Goal: Navigation & Orientation: Find specific page/section

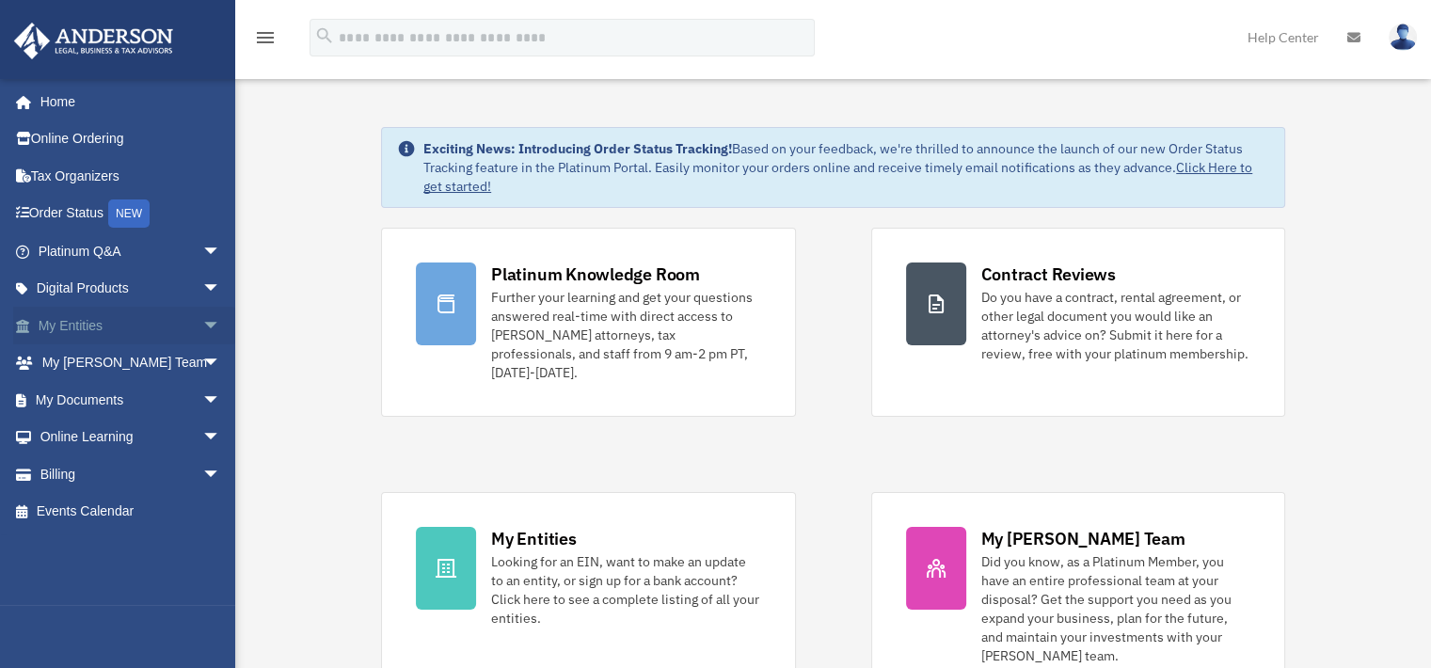
click at [124, 319] on link "My Entities arrow_drop_down" at bounding box center [131, 326] width 236 height 38
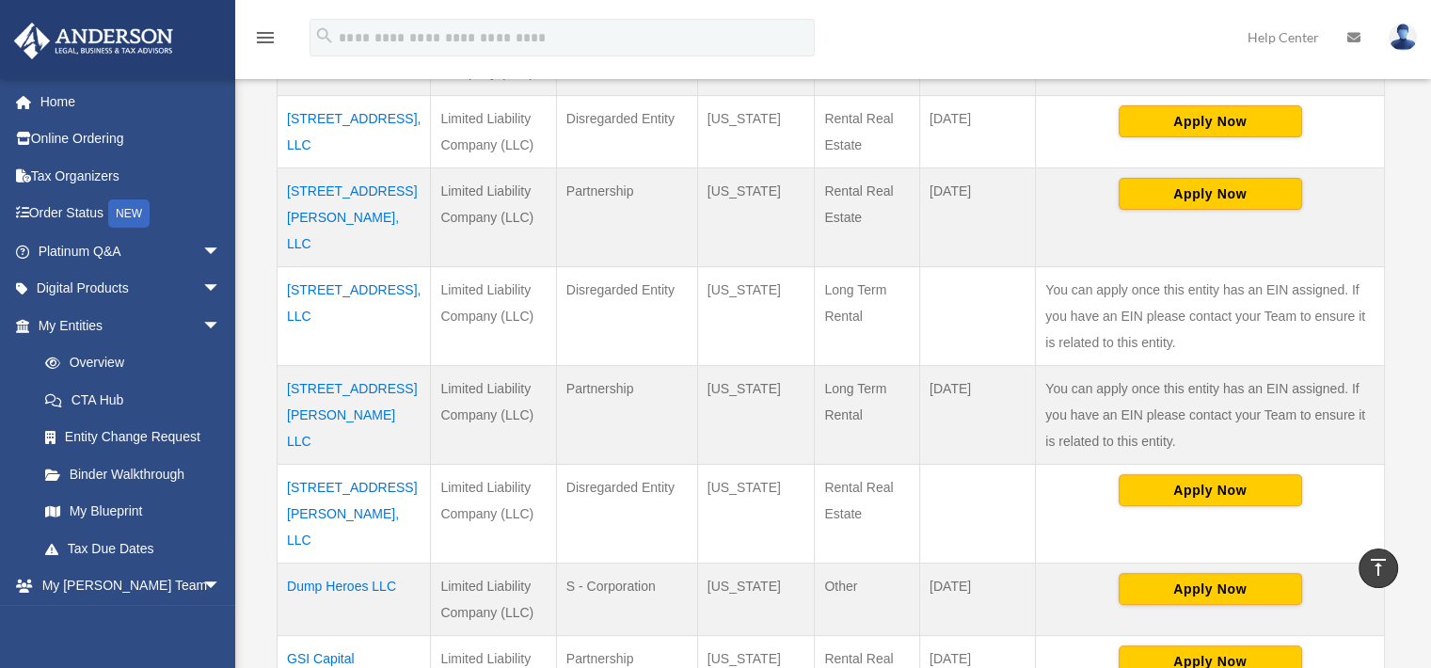
scroll to position [536, 0]
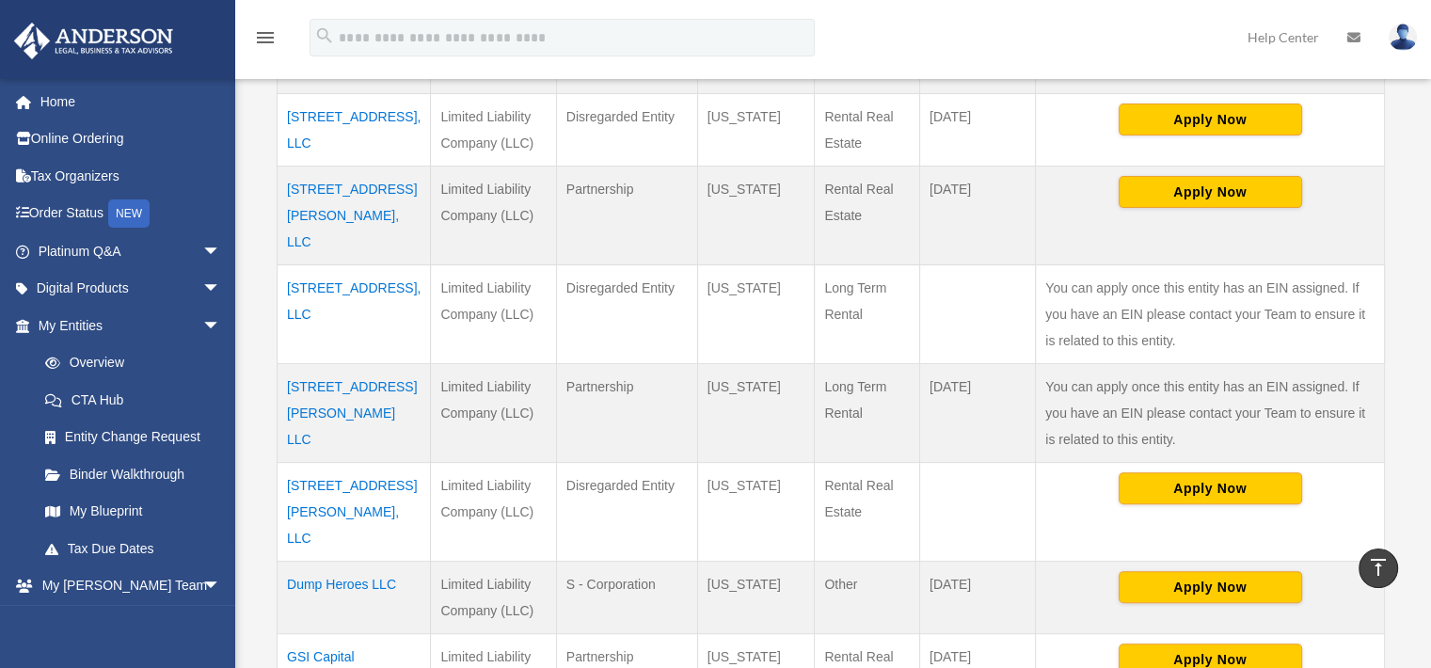
click at [361, 264] on td "3376 Trotters Ridge, LLC" at bounding box center [354, 313] width 153 height 99
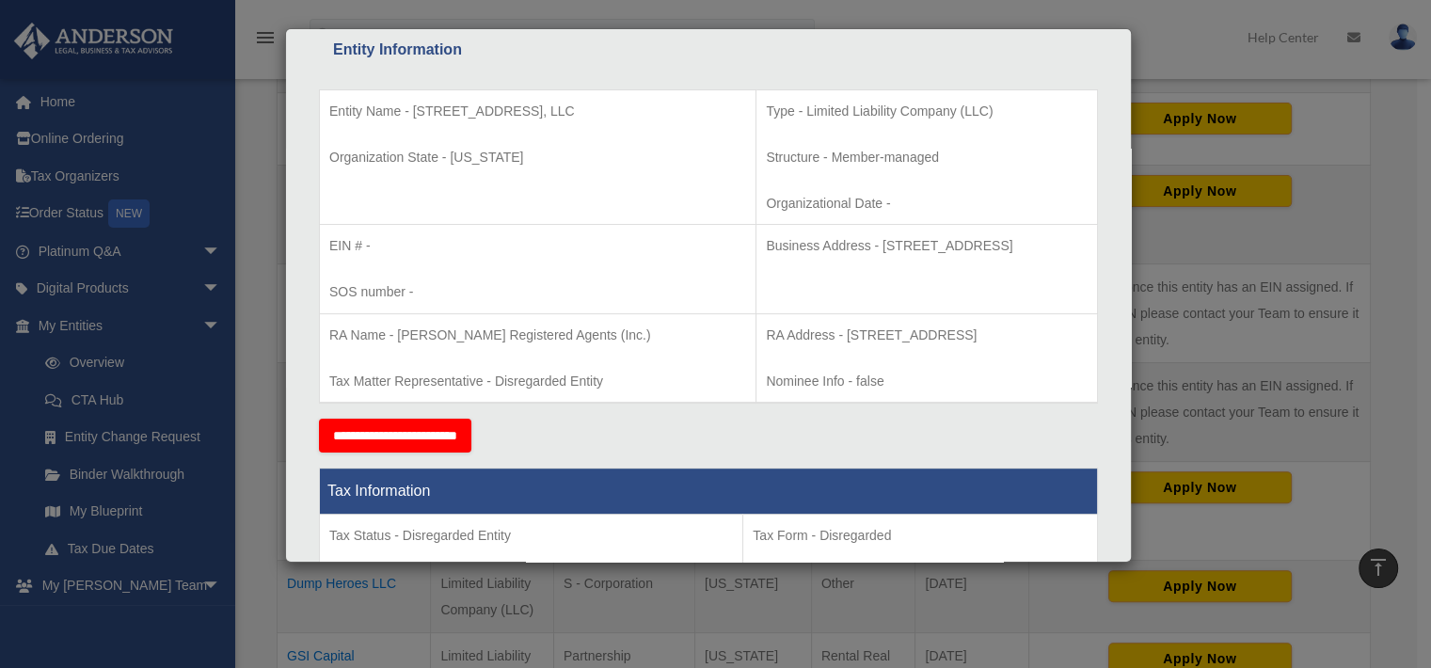
scroll to position [358, 0]
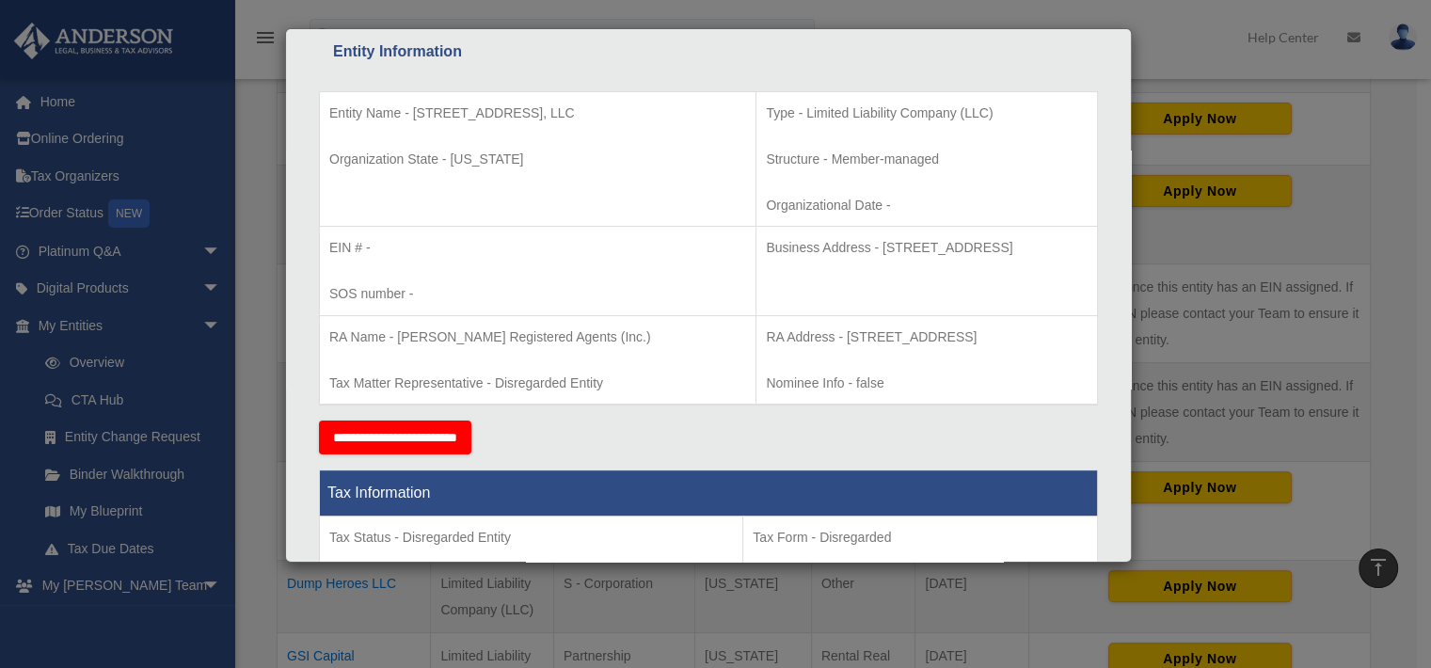
click at [1406, 343] on div "Details × Articles Sent Organizational Date" at bounding box center [715, 334] width 1431 height 668
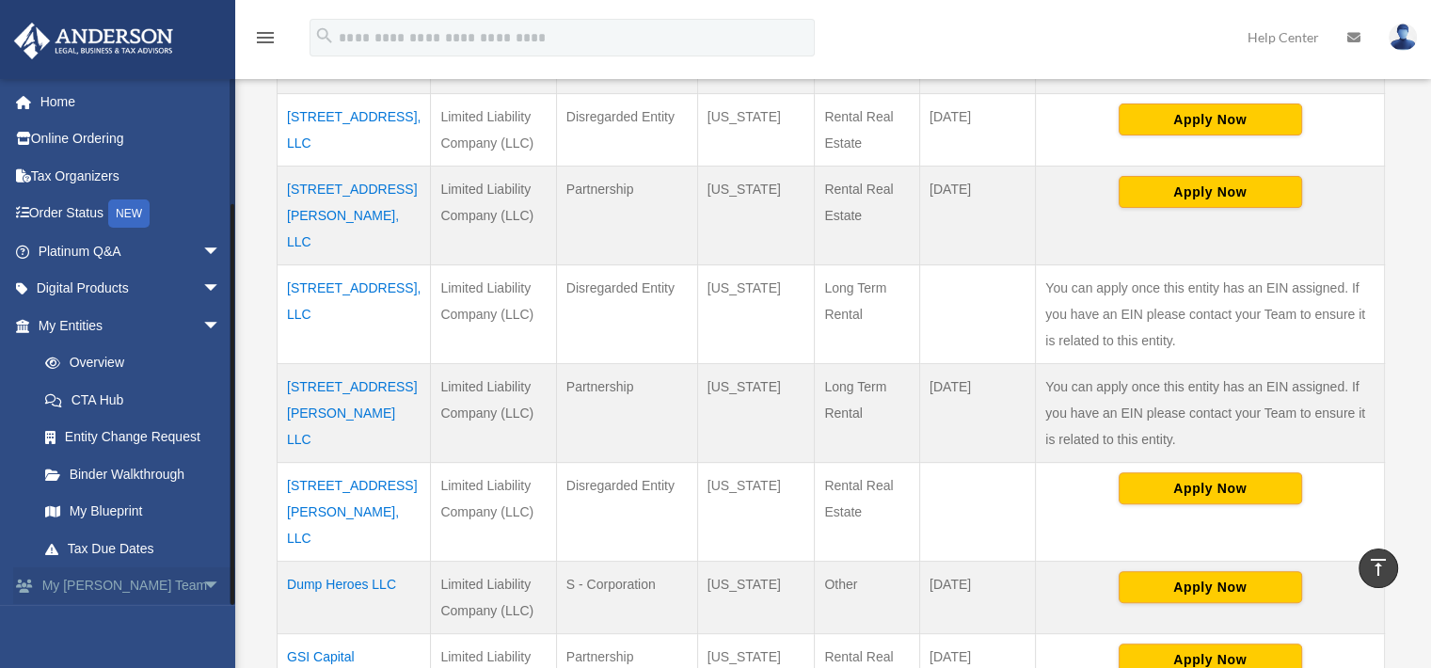
scroll to position [151, 0]
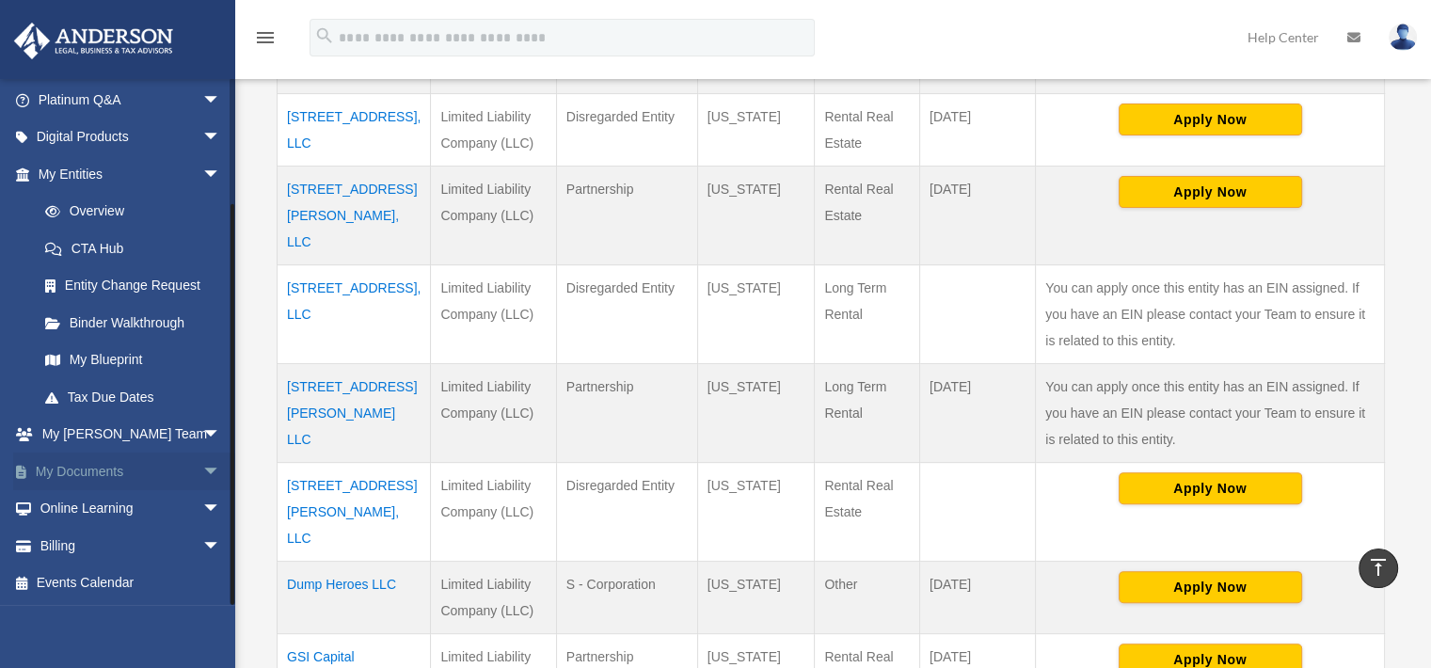
click at [202, 473] on span "arrow_drop_down" at bounding box center [221, 472] width 38 height 39
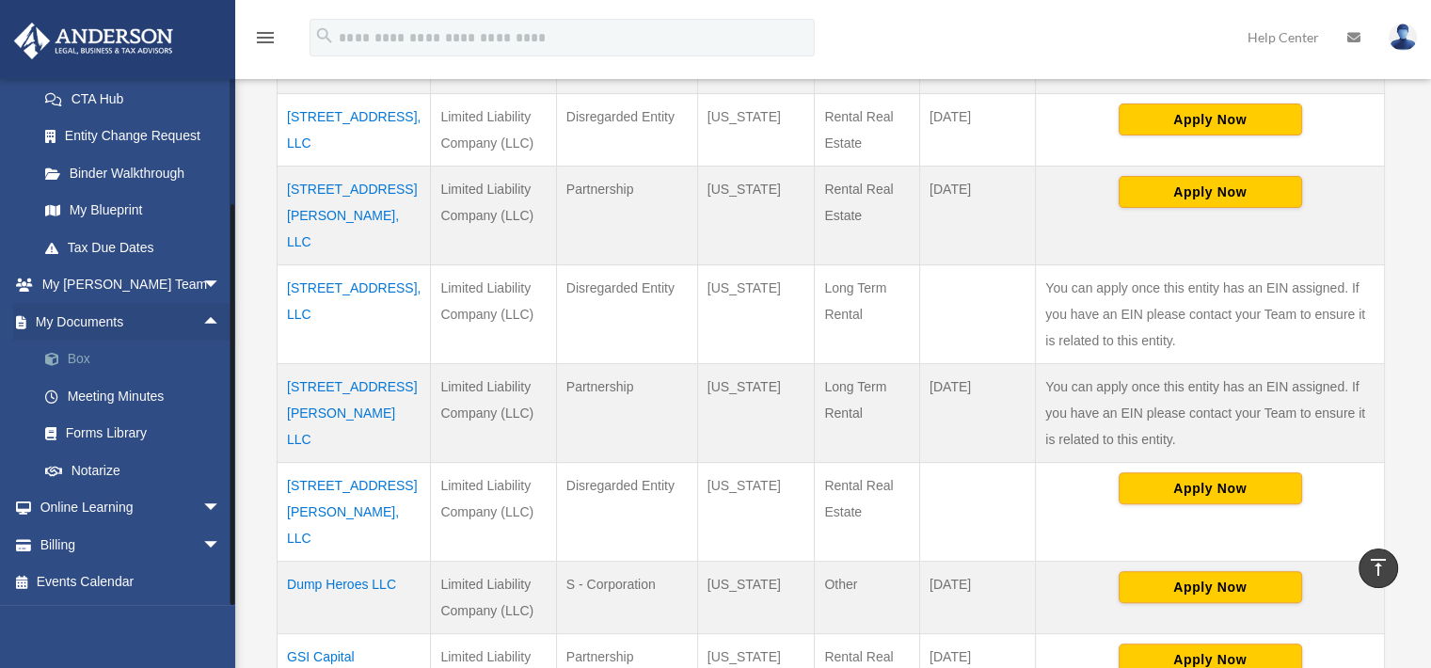
click at [100, 355] on link "Box" at bounding box center [137, 360] width 223 height 38
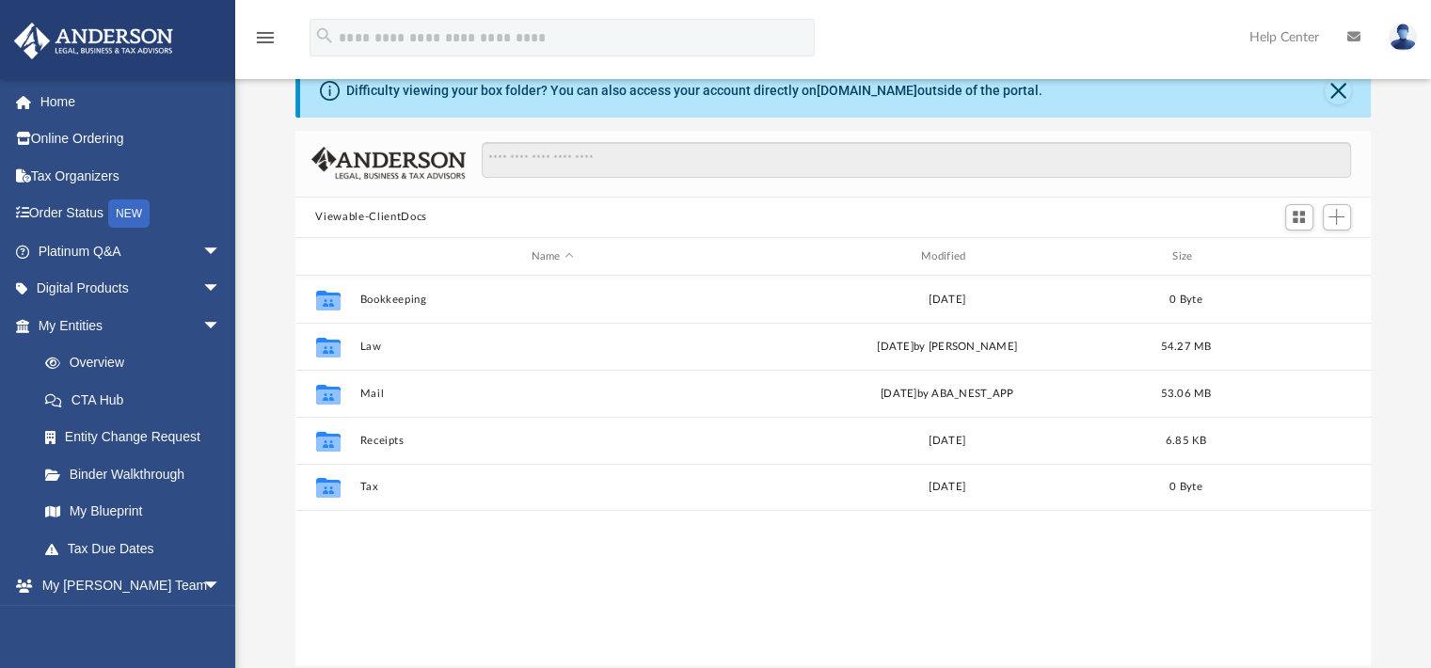
scroll to position [53, 0]
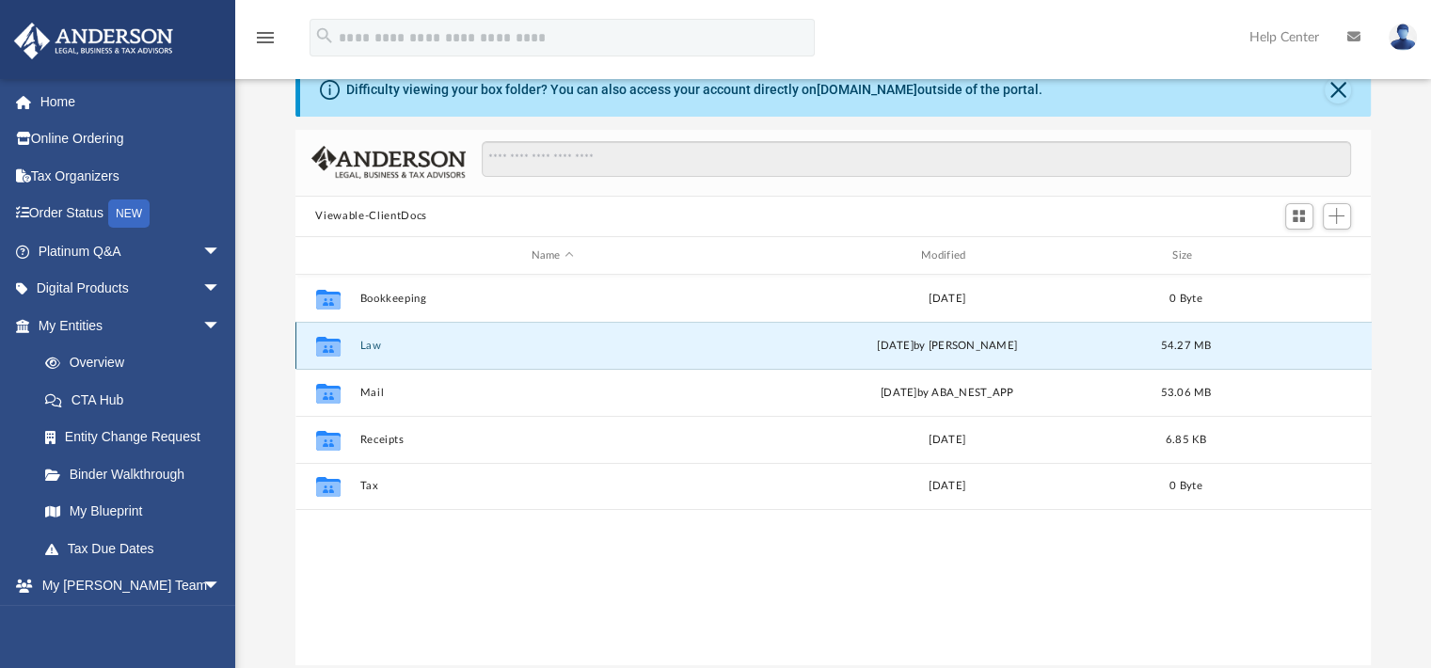
click at [385, 346] on button "Law" at bounding box center [552, 346] width 386 height 12
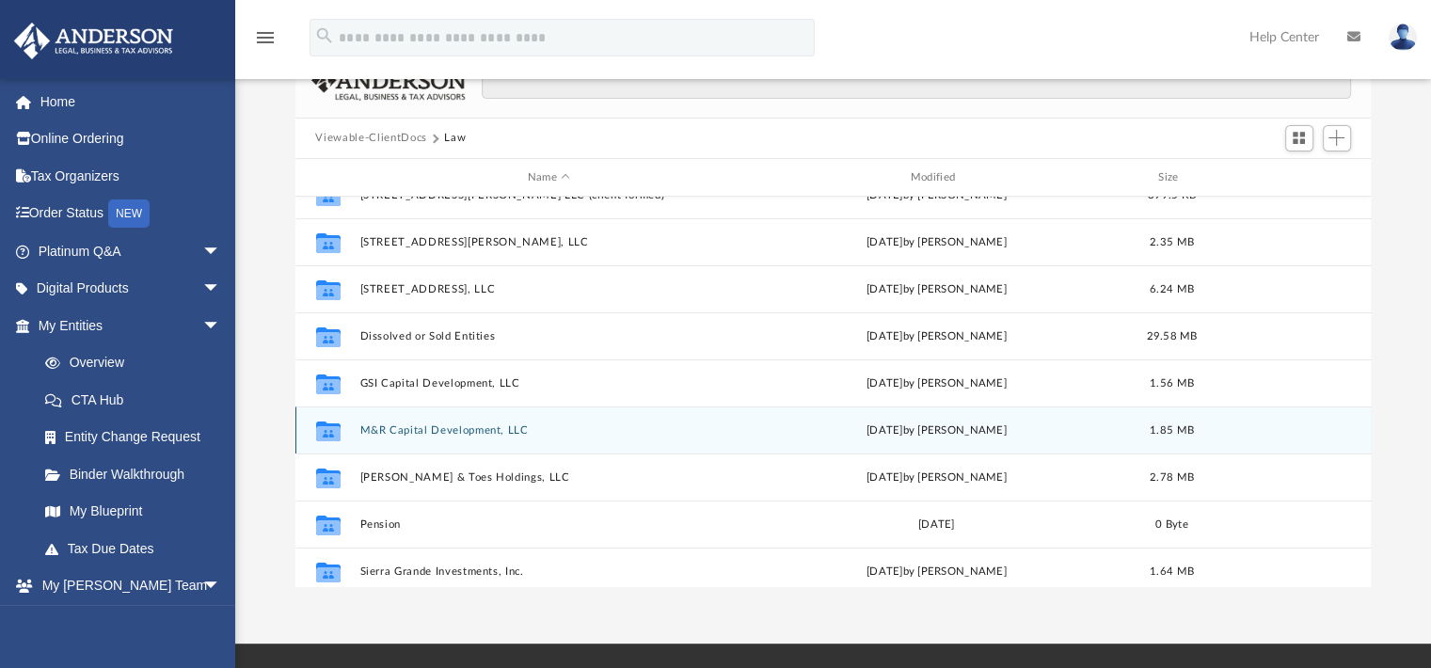
scroll to position [128, 0]
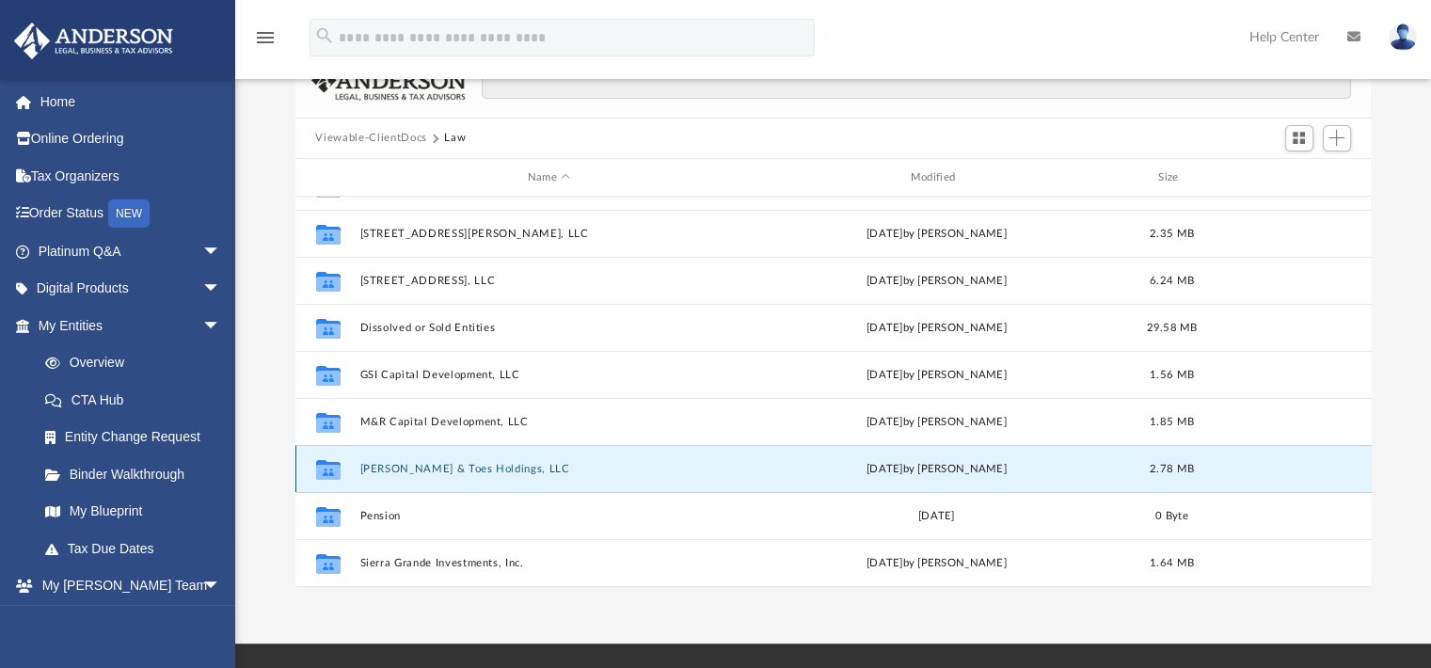
click at [385, 469] on button "[PERSON_NAME] & Toes Holdings, LLC" at bounding box center [548, 469] width 379 height 12
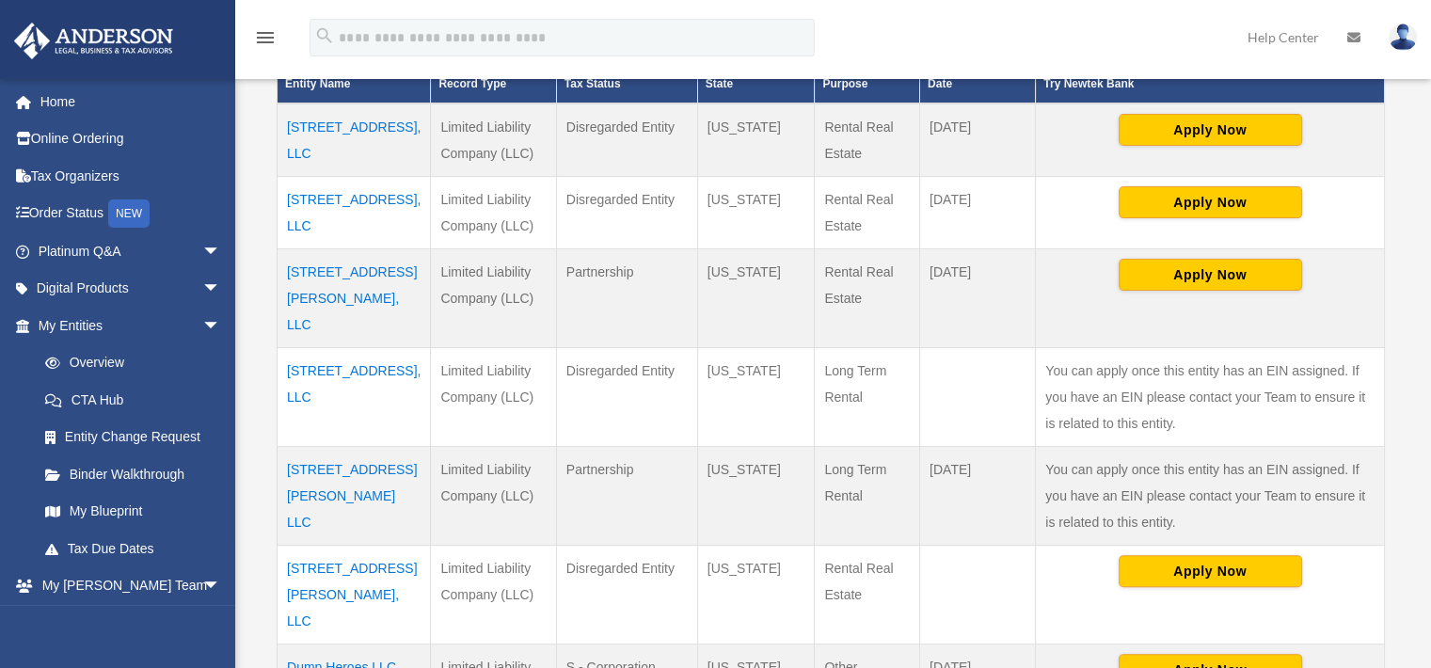
scroll to position [459, 0]
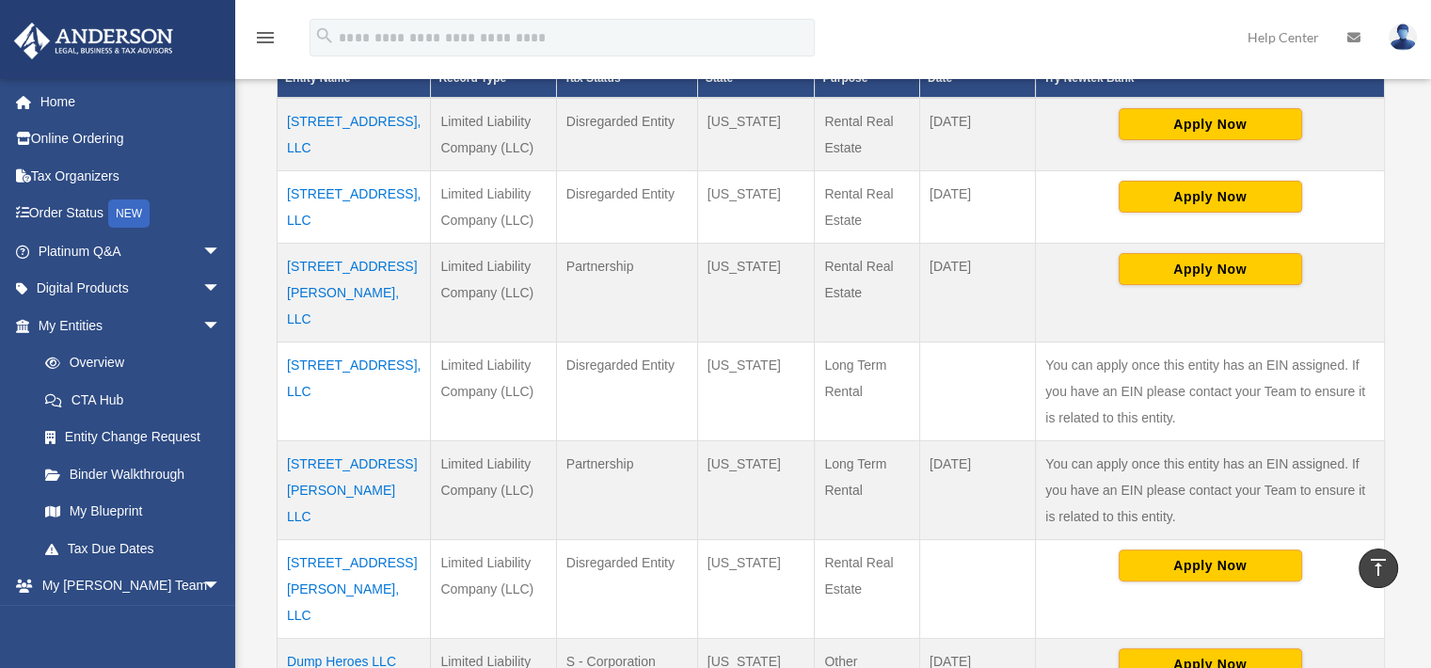
click at [333, 440] on td "3909 Corbin Street LLC" at bounding box center [354, 489] width 153 height 99
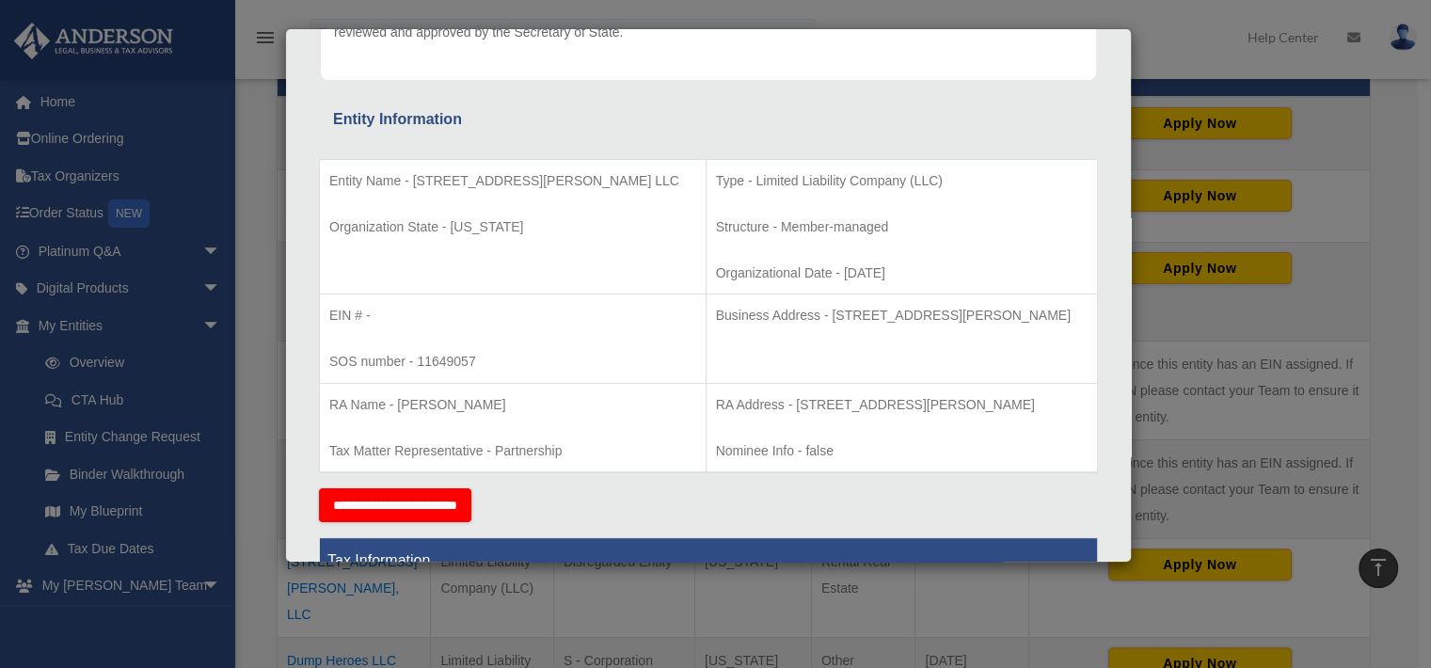
scroll to position [289, 0]
click at [1377, 262] on div "Details × Articles Sent Organizational Date" at bounding box center [715, 334] width 1431 height 668
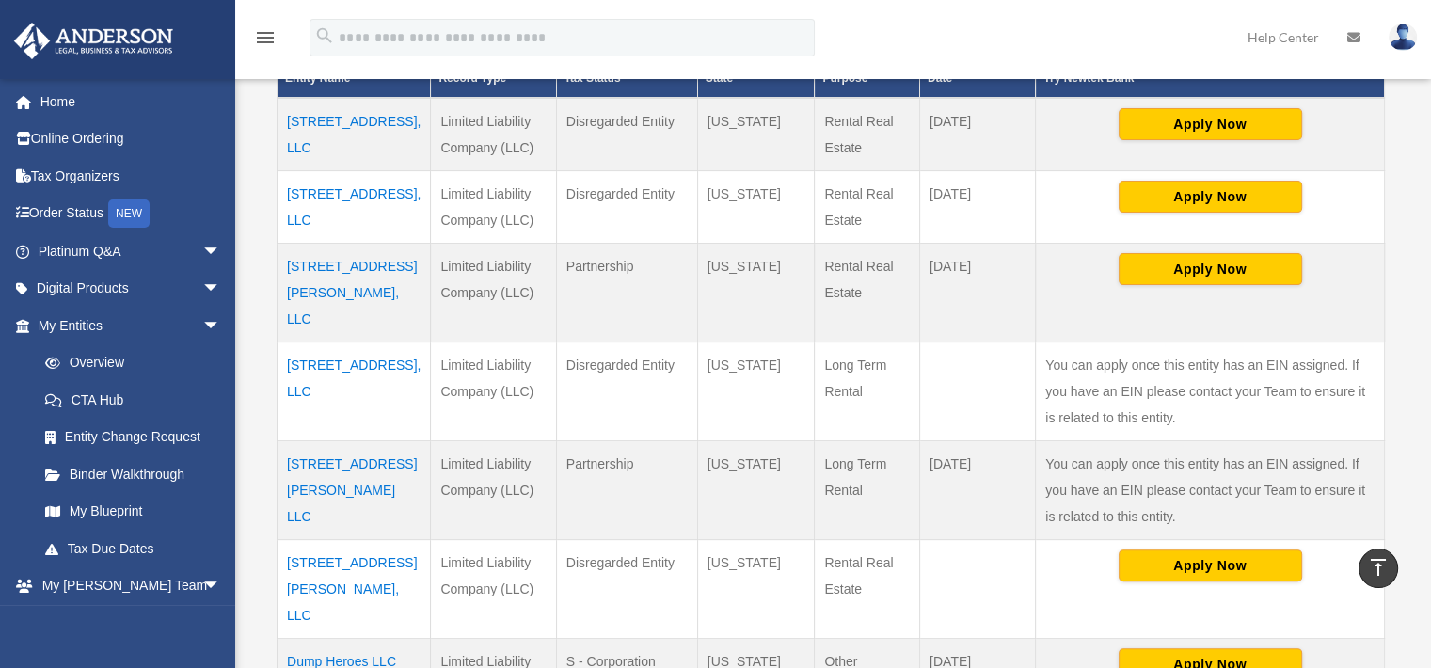
click at [368, 265] on td "3007 Lawson St, LLC" at bounding box center [354, 292] width 153 height 99
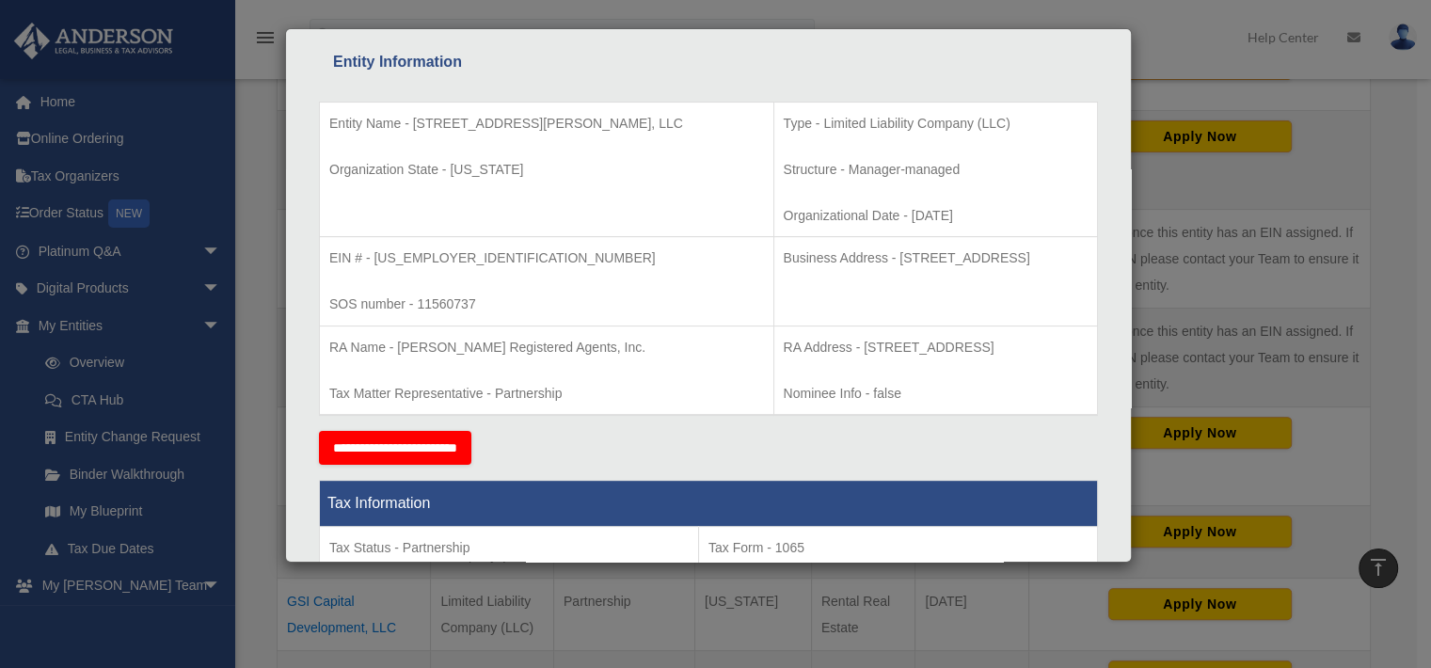
scroll to position [0, 0]
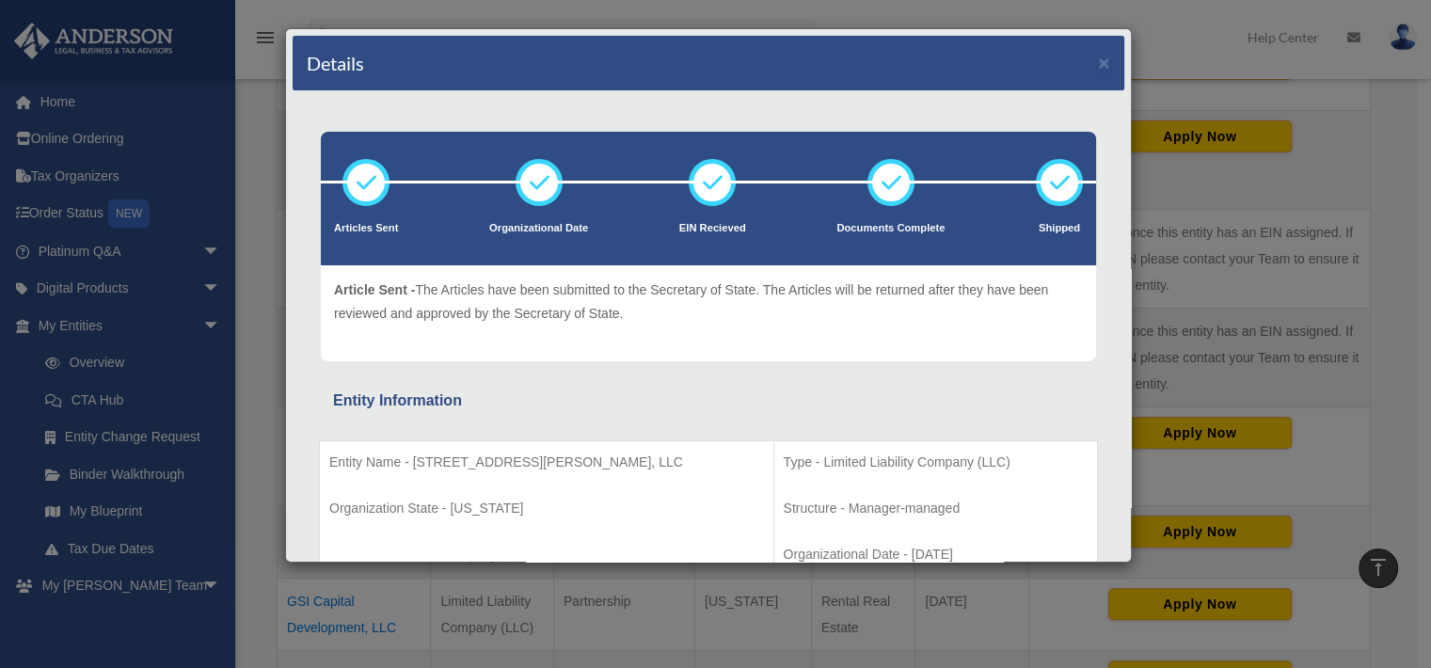
click at [1378, 294] on div "Details × Articles Sent Organizational Date" at bounding box center [715, 334] width 1431 height 668
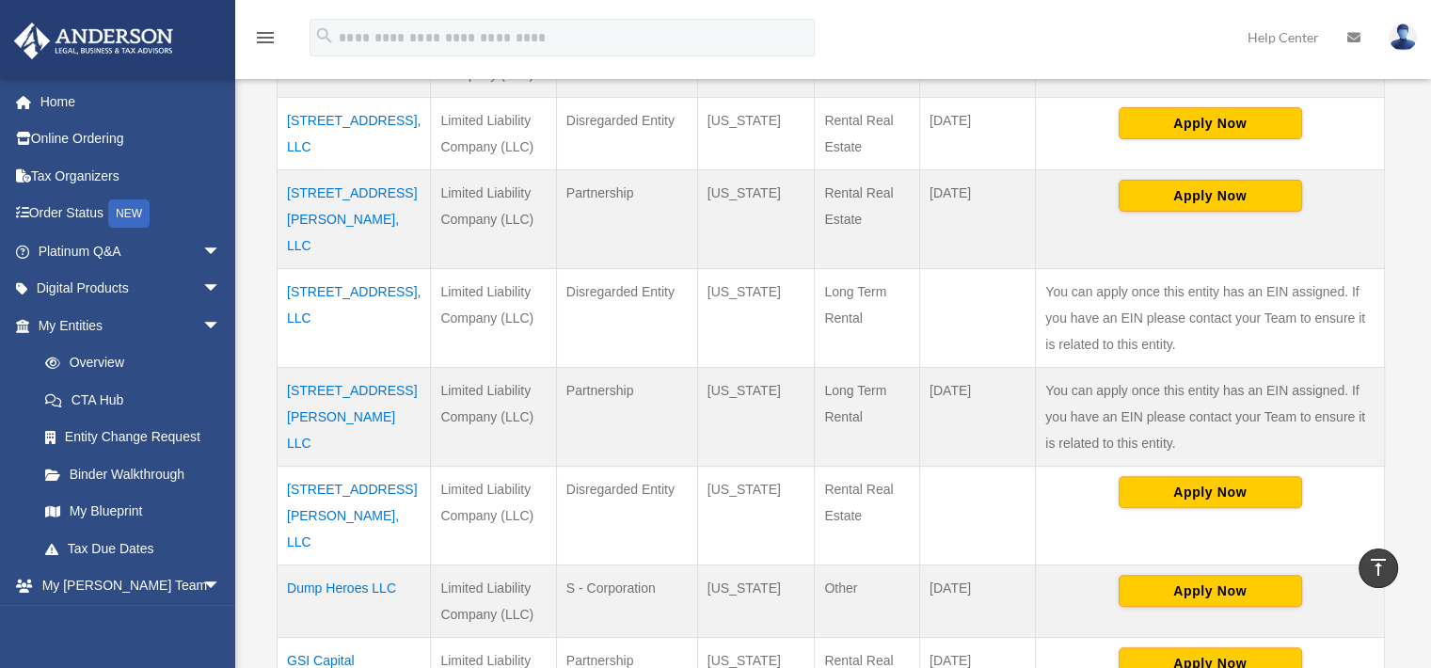
scroll to position [558, 0]
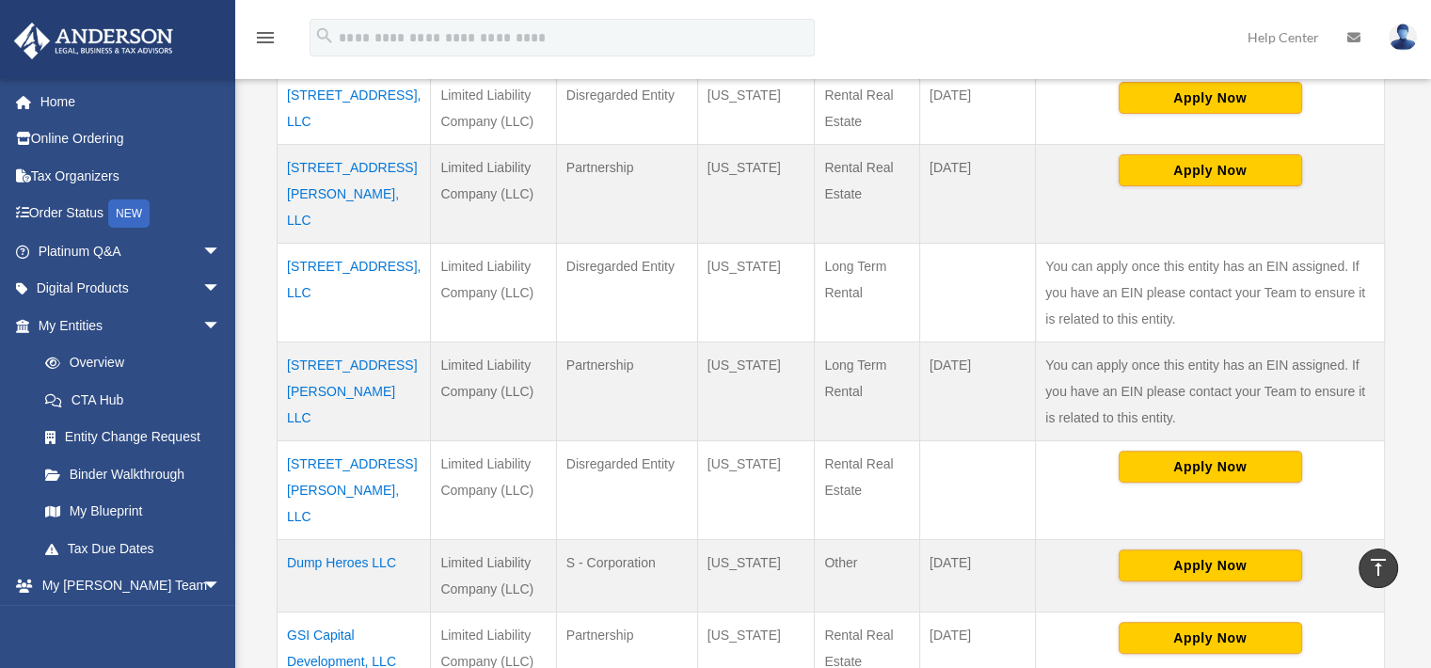
click at [962, 243] on td at bounding box center [977, 292] width 116 height 99
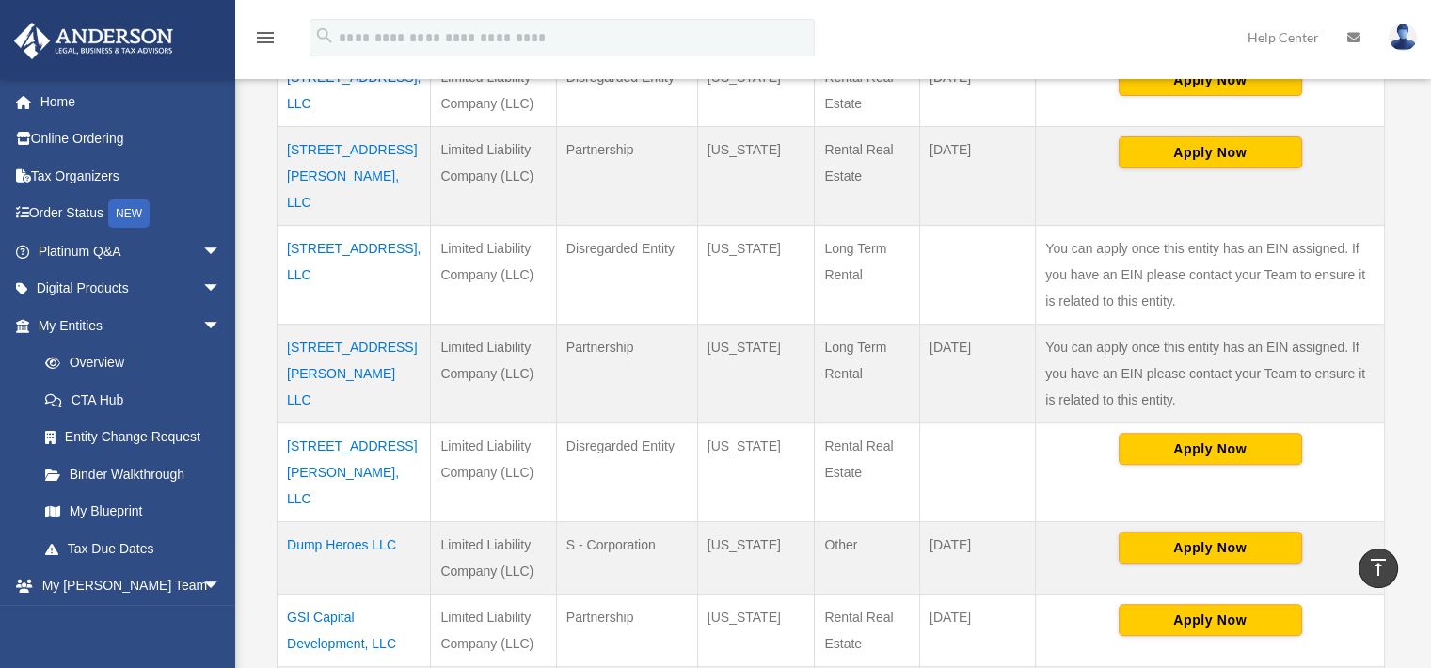
scroll to position [606, 0]
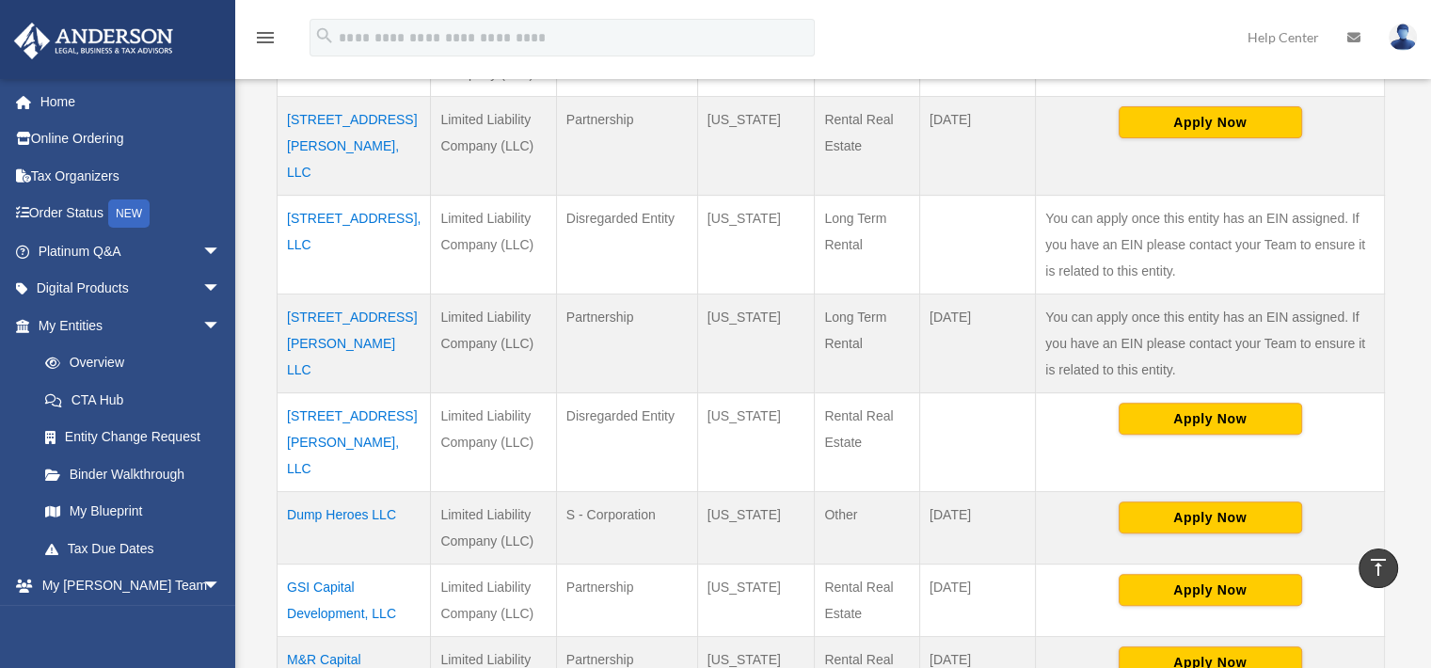
click at [1392, 487] on div "** ** ** *** entries per page Search: Entity Name Record Type Tax Status Organi…" at bounding box center [830, 325] width 1127 height 1077
click at [1420, 478] on div "Entities, Trusts, and Deeds Active Entities Inactive Entities Active Trusts Ina…" at bounding box center [831, 185] width 1182 height 1359
drag, startPoint x: 512, startPoint y: 338, endPoint x: 346, endPoint y: 264, distance: 181.1
click at [346, 264] on tbody "218 N. Pine St, LLC Limited Liability Company (LLC) Disregarded Entity Virginia…" at bounding box center [831, 366] width 1107 height 831
drag, startPoint x: 346, startPoint y: 264, endPoint x: 433, endPoint y: 279, distance: 87.9
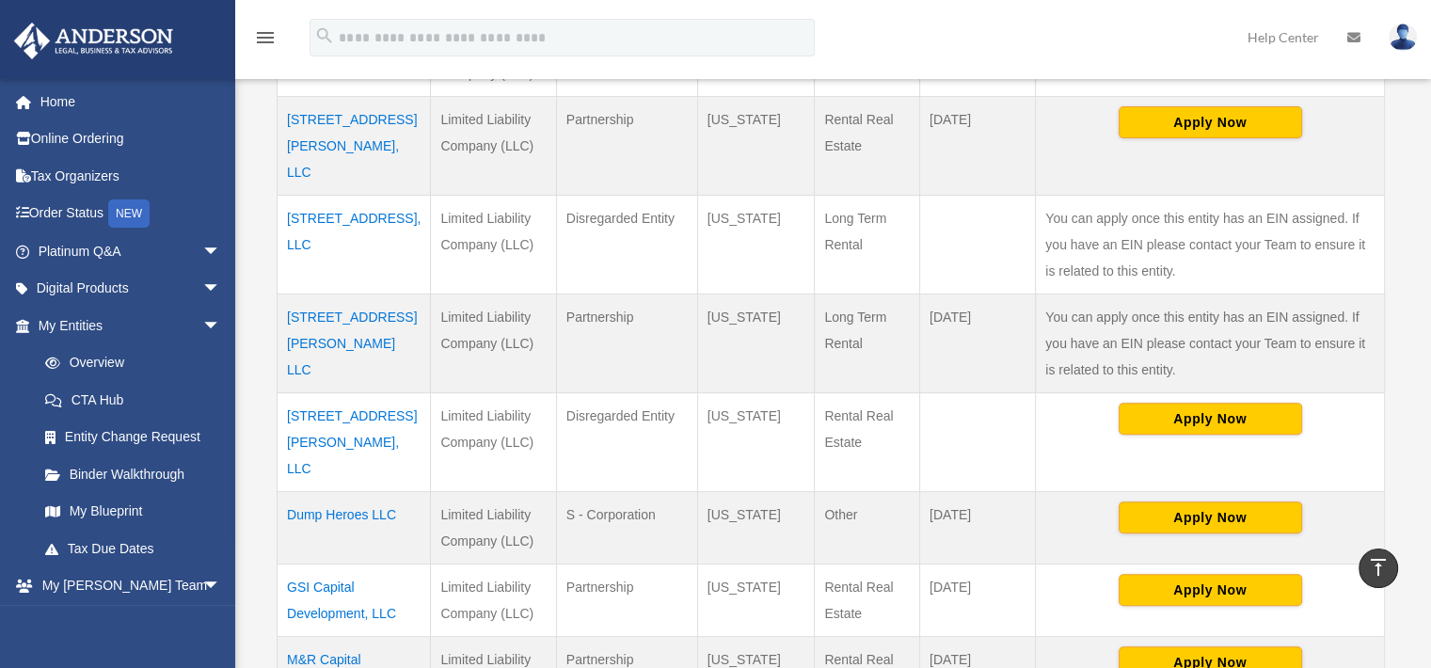
click at [433, 294] on td "Limited Liability Company (LLC)" at bounding box center [493, 343] width 125 height 99
drag, startPoint x: 433, startPoint y: 279, endPoint x: 611, endPoint y: 339, distance: 187.4
click at [611, 339] on td "Partnership" at bounding box center [626, 343] width 141 height 99
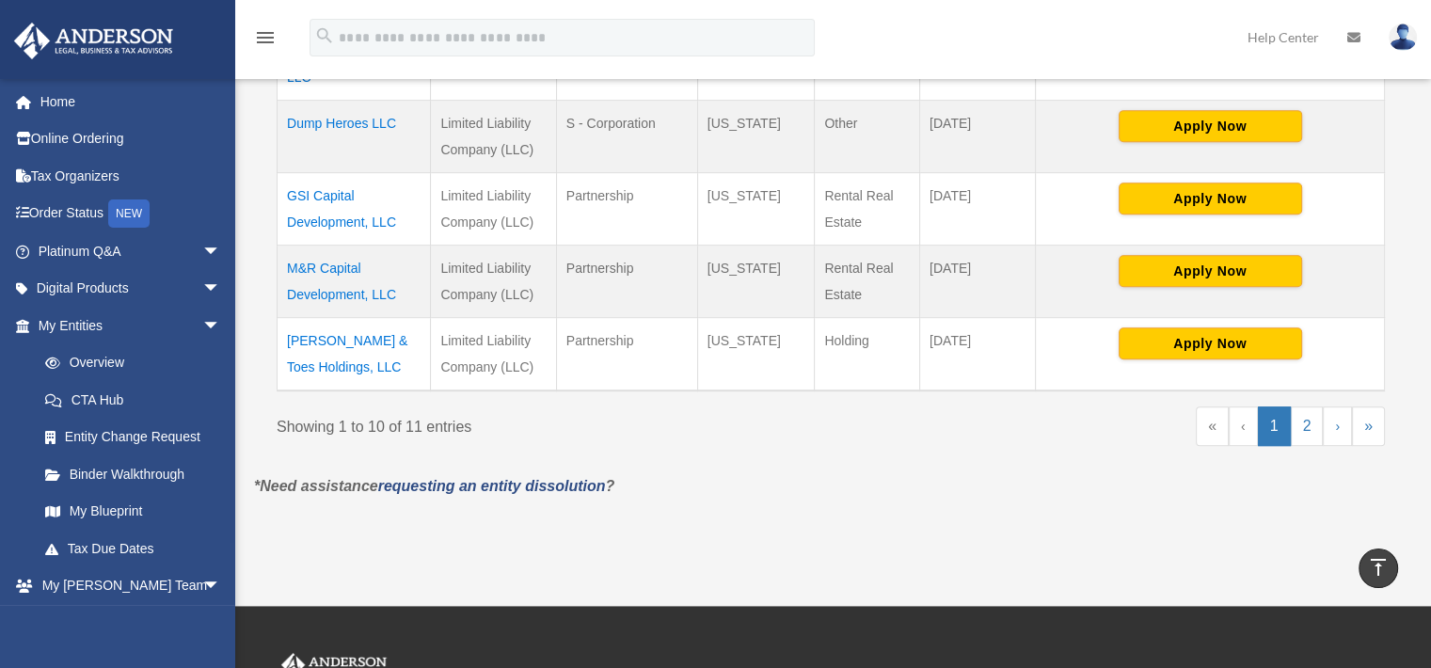
scroll to position [994, 0]
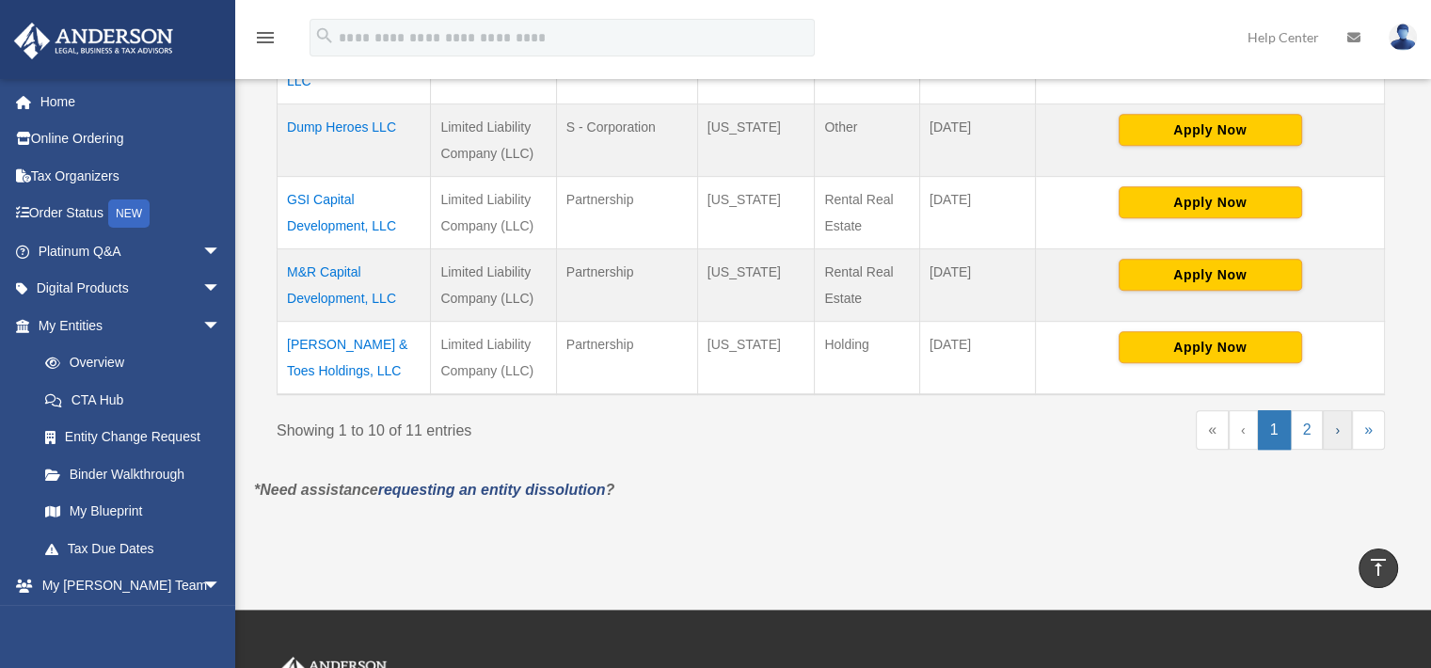
click at [1336, 410] on link "›" at bounding box center [1337, 430] width 29 height 40
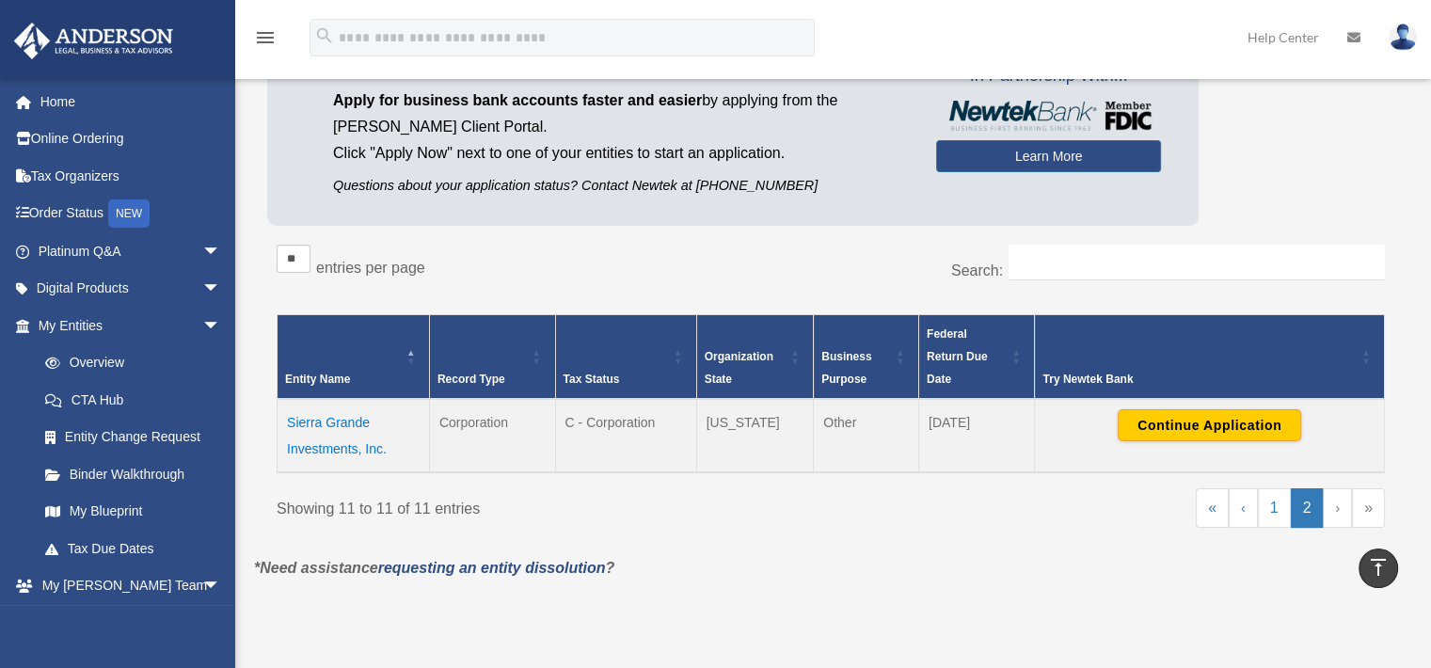
scroll to position [158, 0]
click at [1253, 495] on link "‹" at bounding box center [1243, 508] width 29 height 40
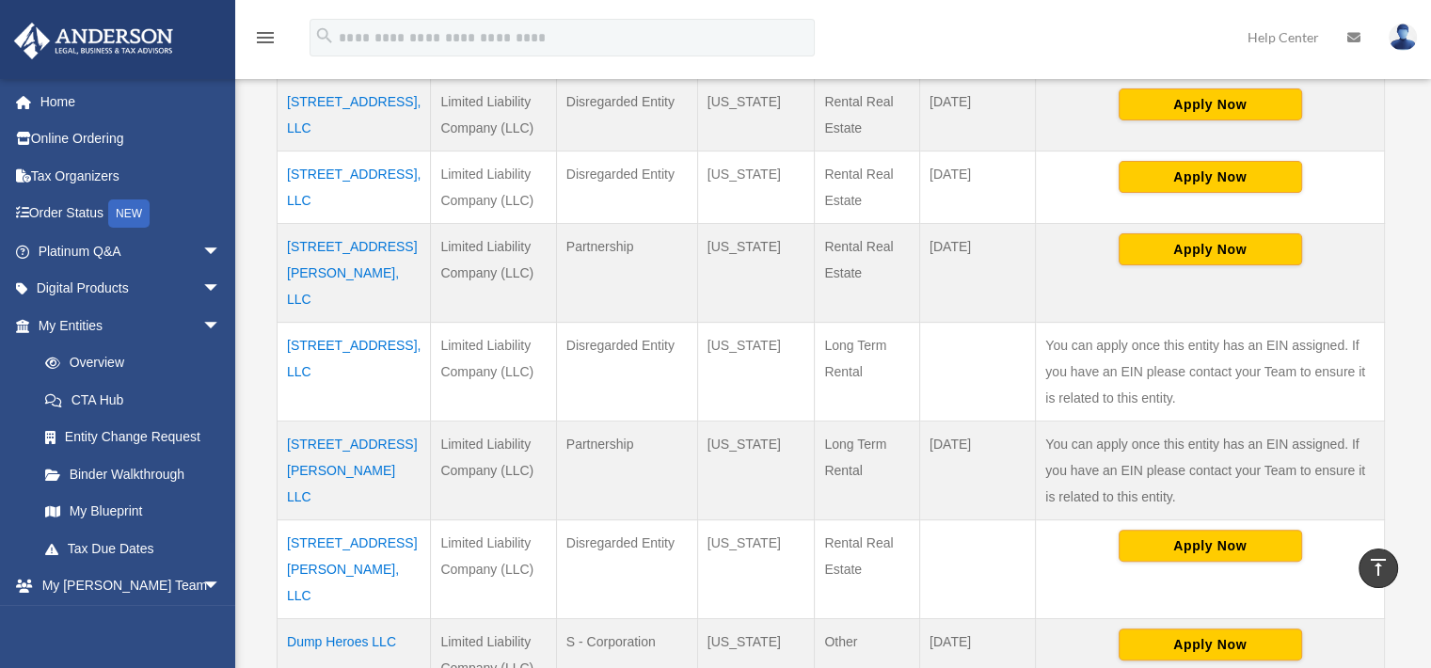
scroll to position [476, 0]
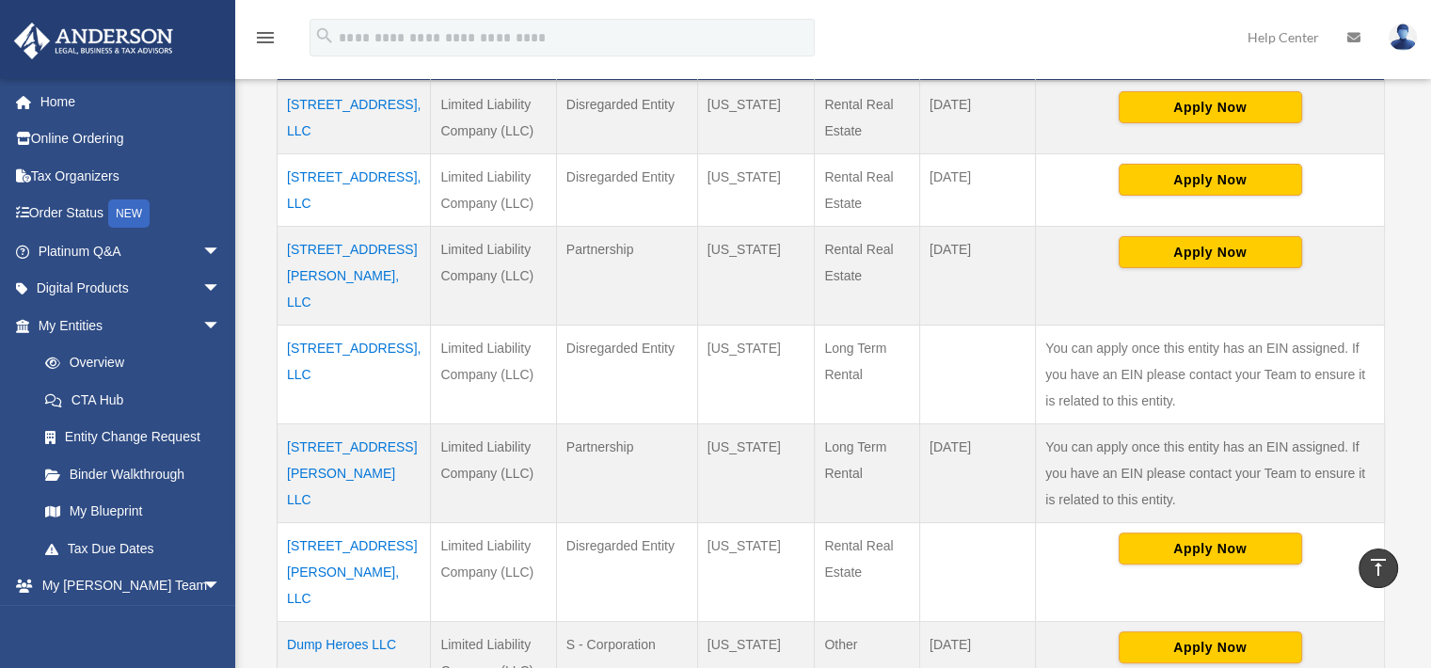
click at [326, 426] on td "3909 Corbin Street LLC" at bounding box center [354, 472] width 153 height 99
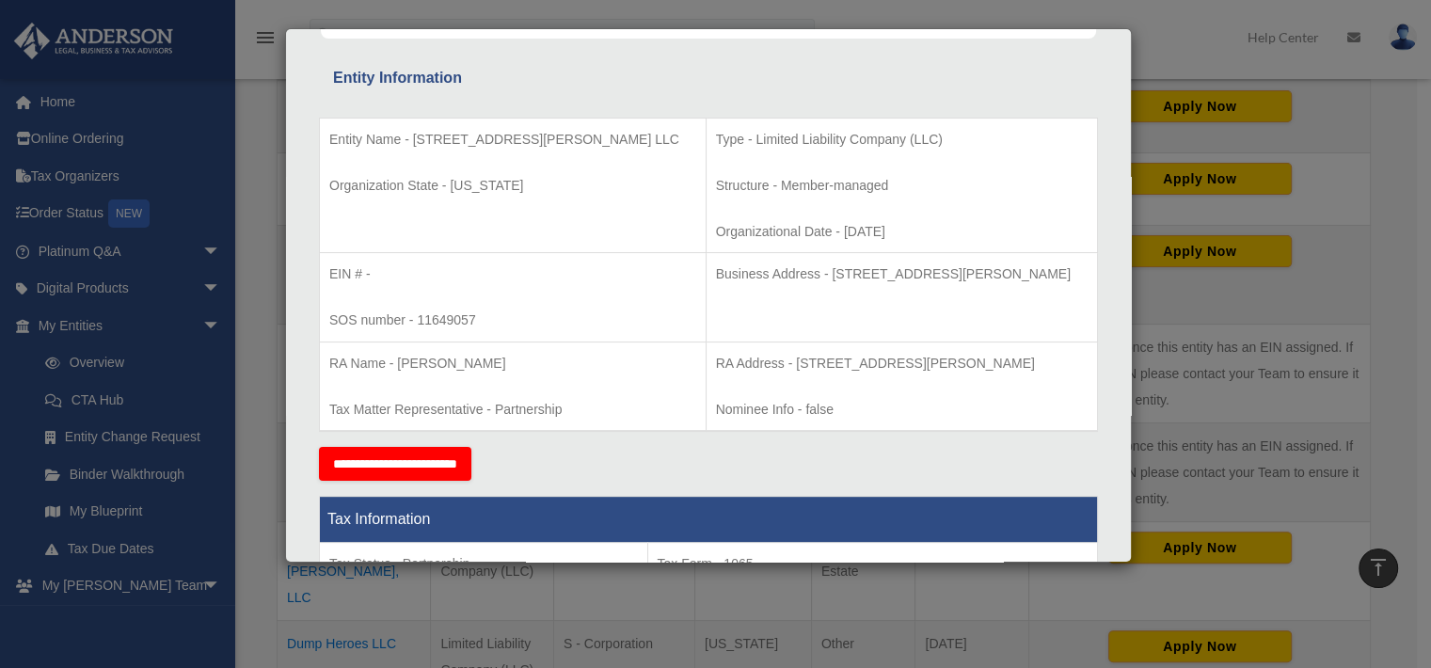
scroll to position [331, 0]
click at [1262, 430] on div "Details × Articles Sent Organizational Date" at bounding box center [715, 334] width 1431 height 668
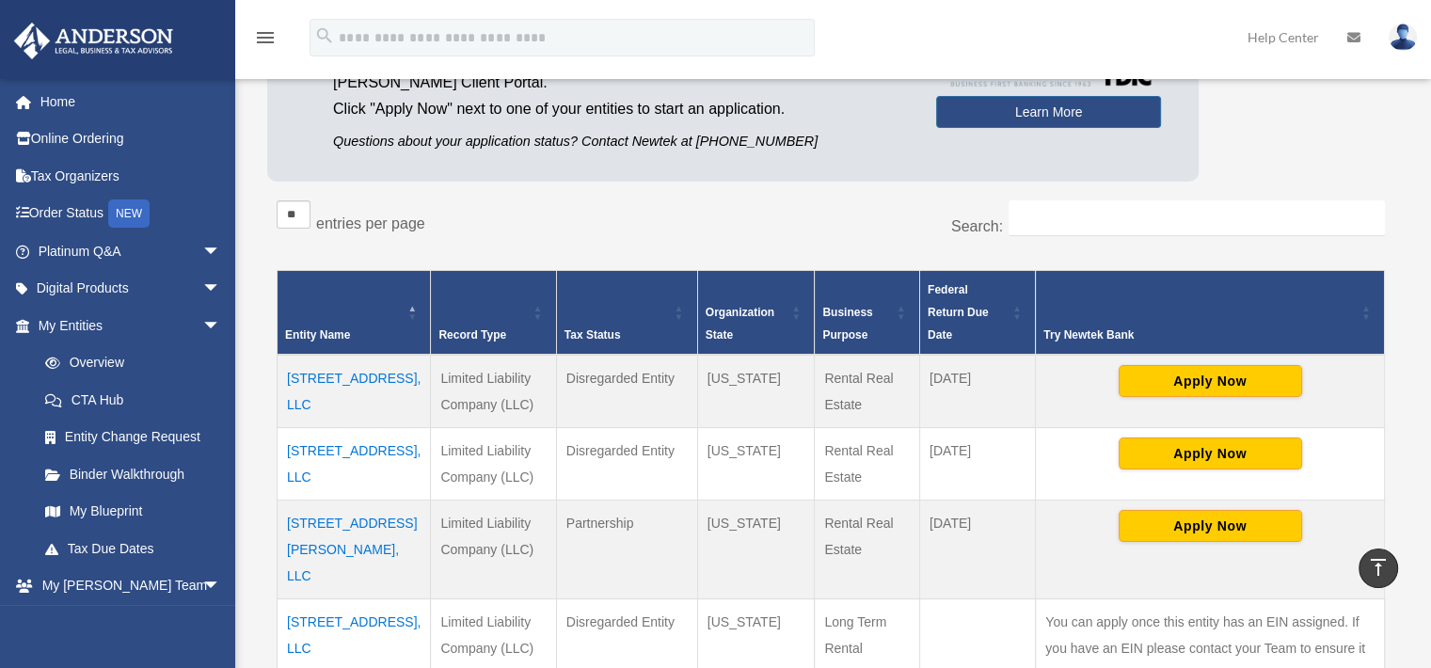
scroll to position [201, 0]
